Goal: Navigation & Orientation: Find specific page/section

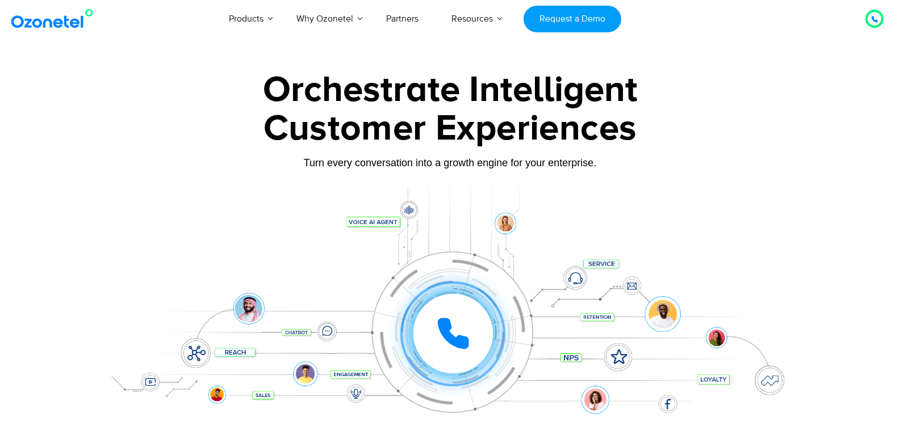
click at [831, 240] on div at bounding box center [450, 254] width 900 height 387
click at [837, 103] on div at bounding box center [450, 254] width 900 height 387
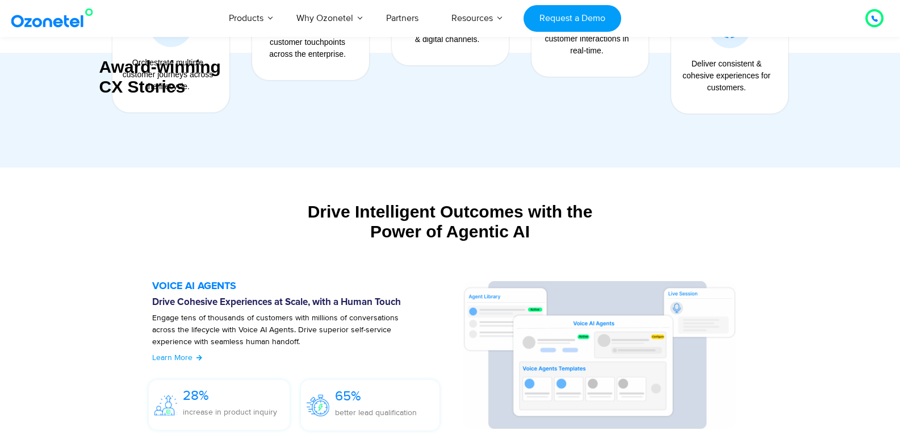
scroll to position [6236, 0]
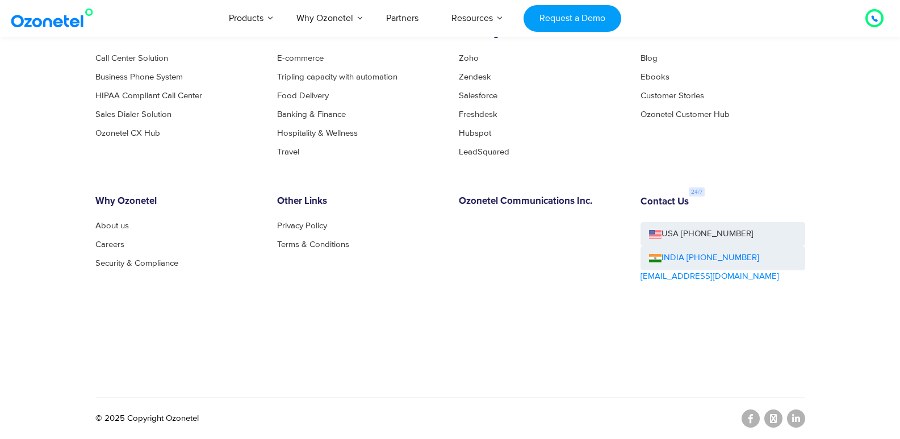
click at [413, 191] on div "Products Call Center Solution Business Phone System HIPAA Compliant Call Center…" at bounding box center [450, 207] width 727 height 358
click at [187, 127] on ul "Call Center Solution Business Phone System HIPAA Compliant Call Center Sales Di…" at bounding box center [177, 95] width 165 height 83
click at [177, 131] on li "Ozonetel CX Hub" at bounding box center [177, 133] width 165 height 9
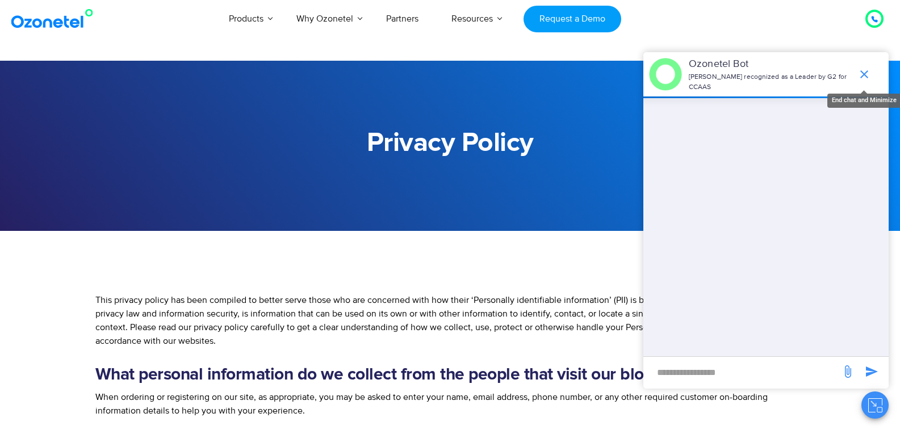
click at [863, 70] on icon "end chat or minimize" at bounding box center [864, 74] width 8 height 8
